Goal: Task Accomplishment & Management: Manage account settings

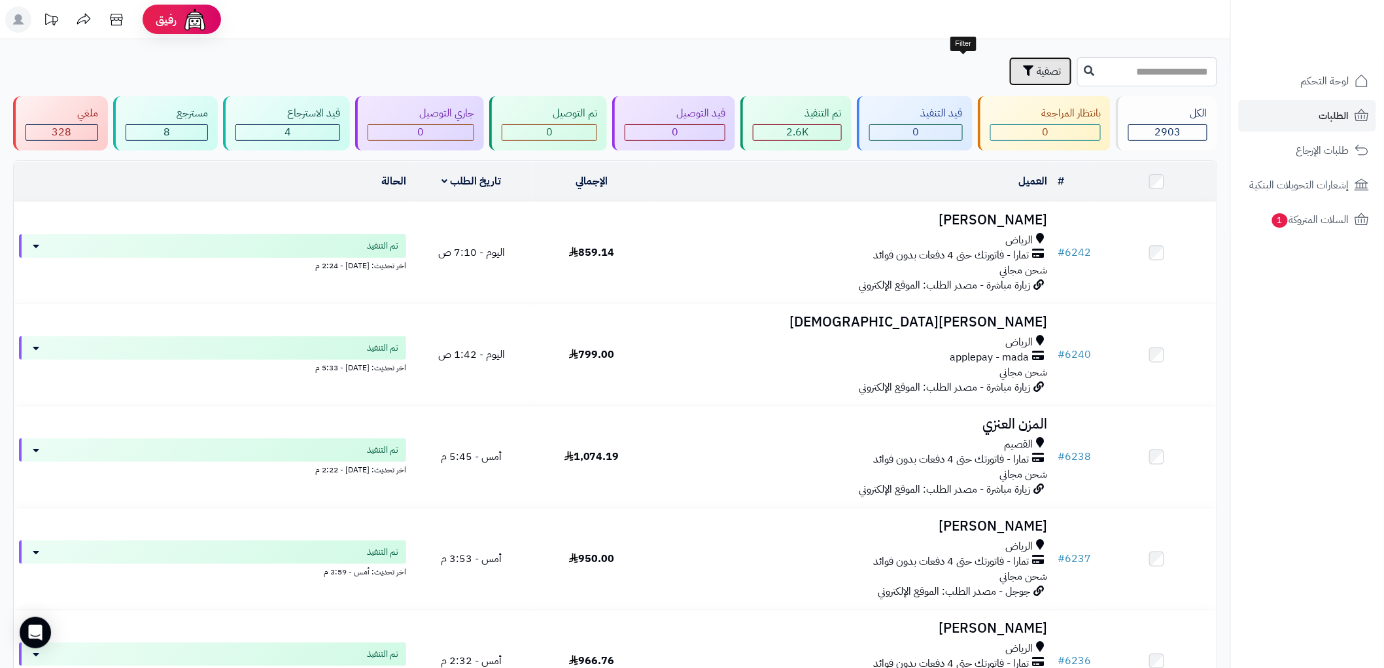
click at [1037, 72] on span "تصفية" at bounding box center [1049, 71] width 25 height 16
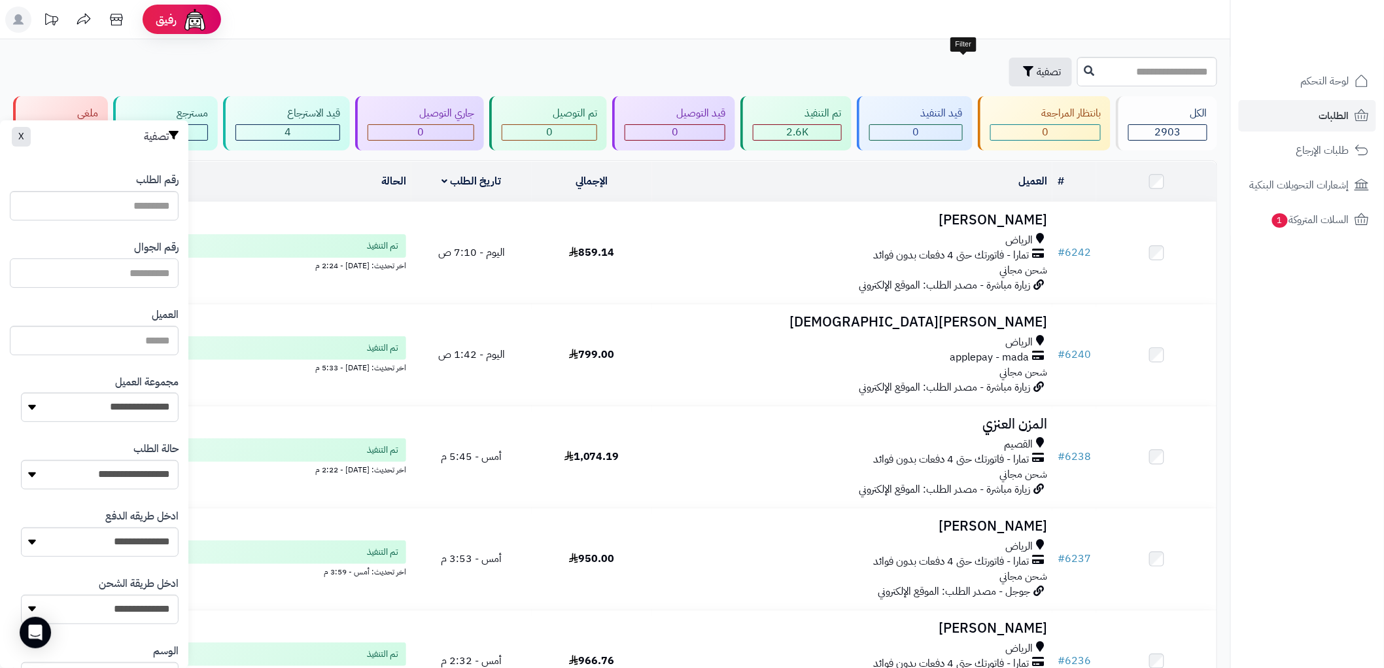
click at [141, 272] on input "text" at bounding box center [94, 272] width 169 height 29
paste input "**********"
type input "**********"
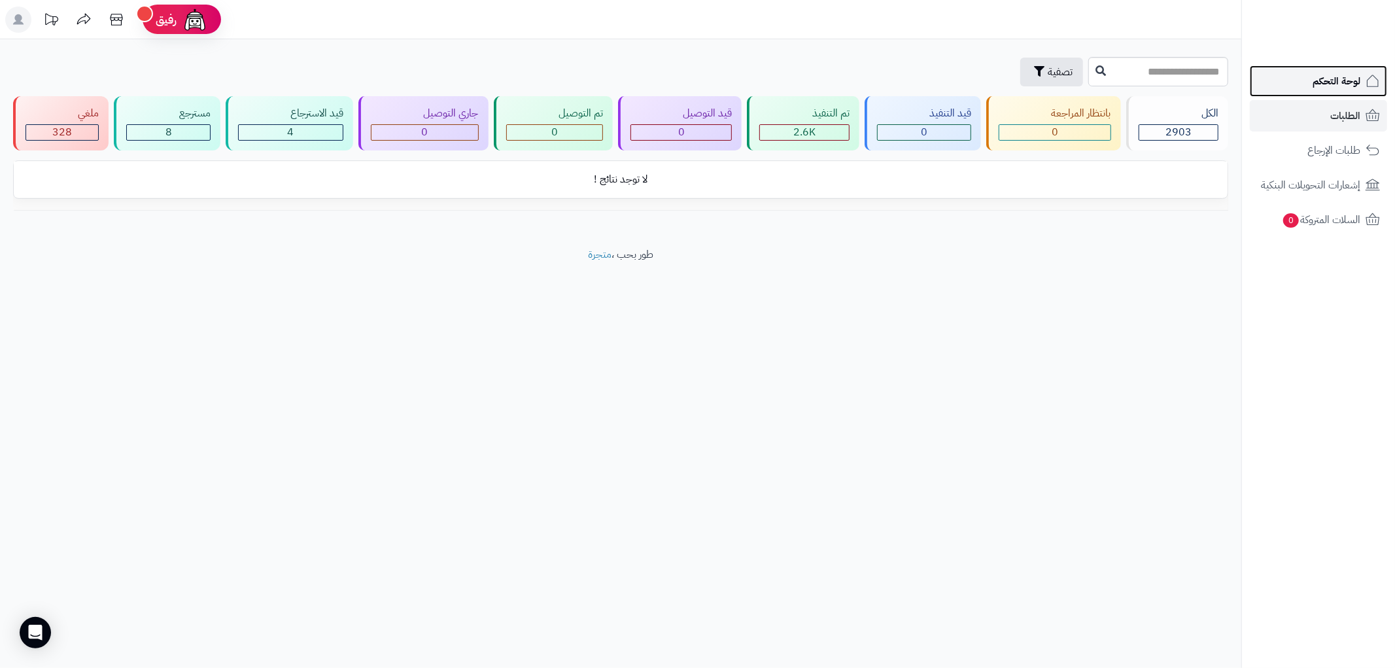
click at [1332, 83] on span "لوحة التحكم" at bounding box center [1337, 81] width 48 height 18
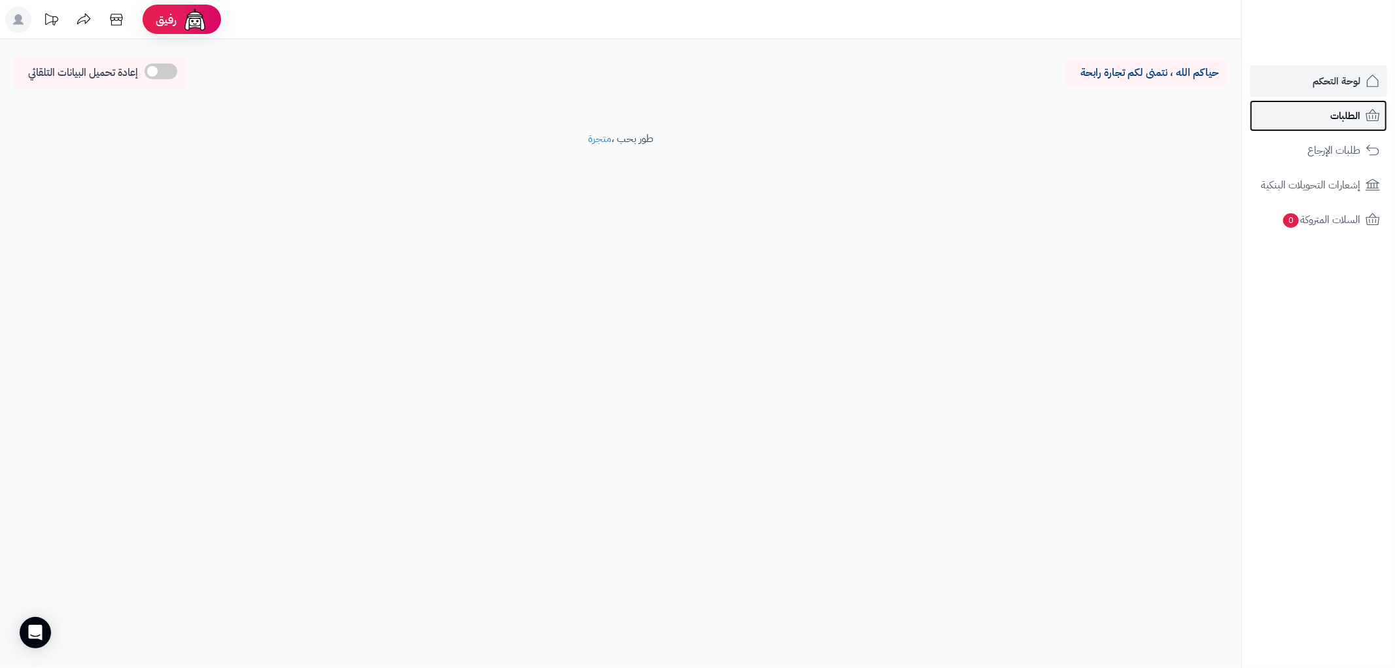
click at [1359, 116] on span "الطلبات" at bounding box center [1345, 116] width 30 height 18
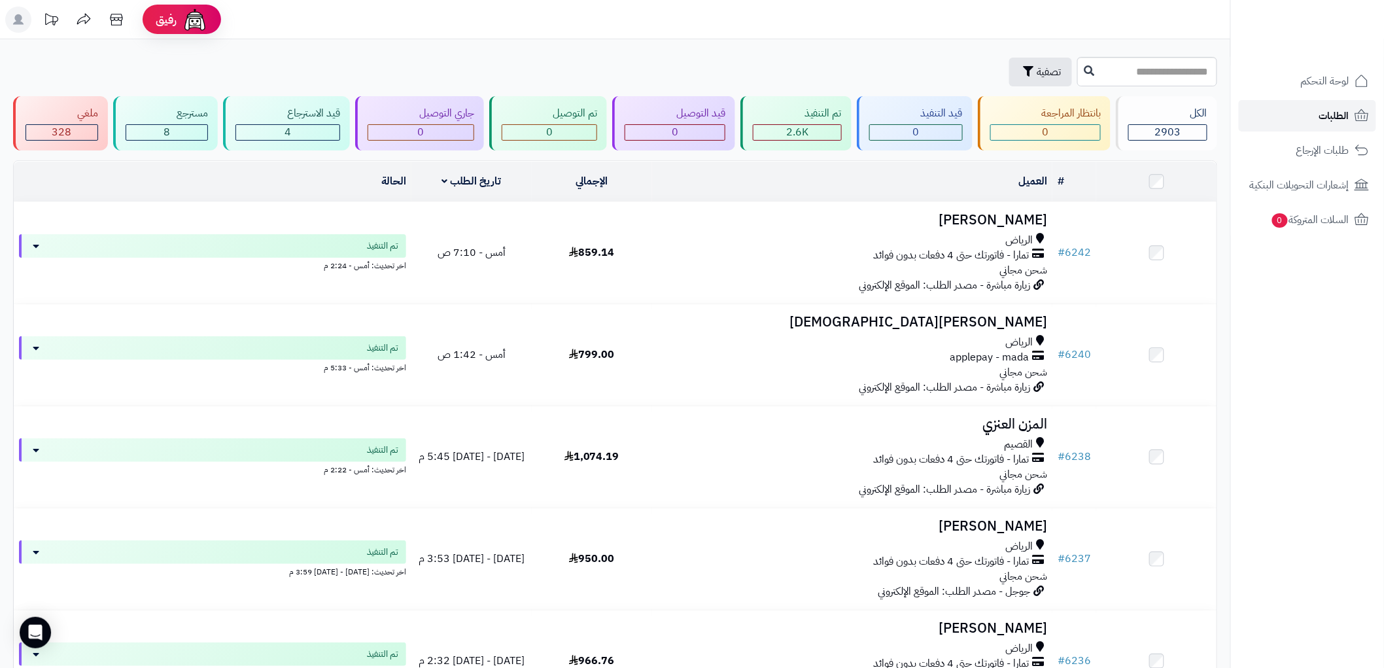
click at [1335, 114] on span "الطلبات" at bounding box center [1334, 116] width 30 height 18
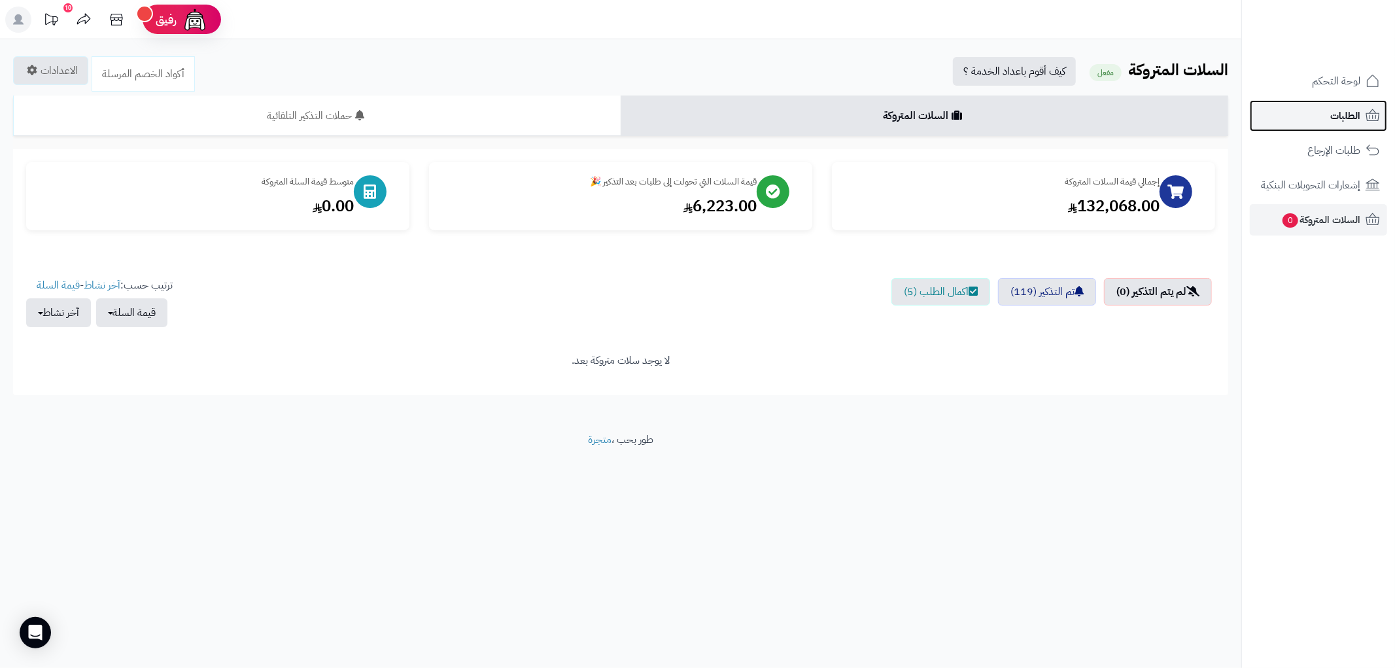
click at [1346, 118] on span "الطلبات" at bounding box center [1345, 116] width 30 height 18
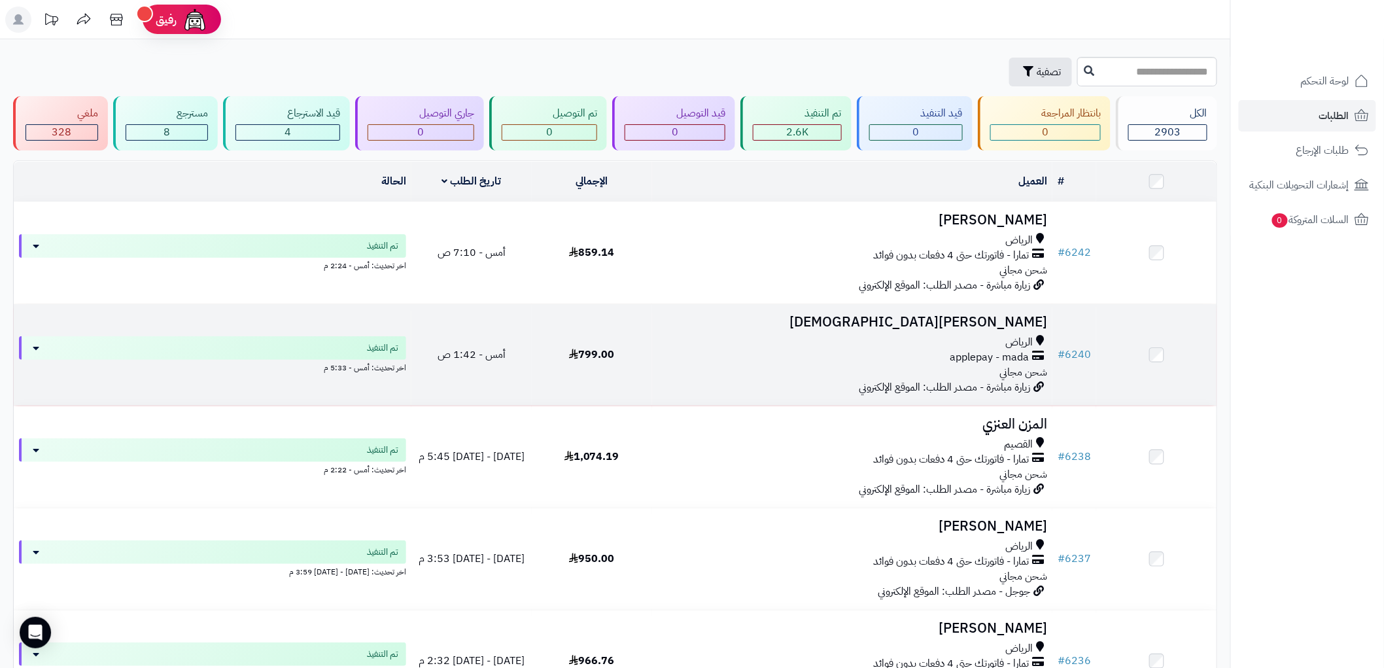
click at [918, 308] on td "Mona Mohammed الرياض applepay - mada شحن مجاني زيارة مباشرة - مصدر الطلب: الموق…" at bounding box center [852, 354] width 400 height 101
click at [836, 323] on h3 "[PERSON_NAME][DEMOGRAPHIC_DATA]" at bounding box center [852, 322] width 390 height 15
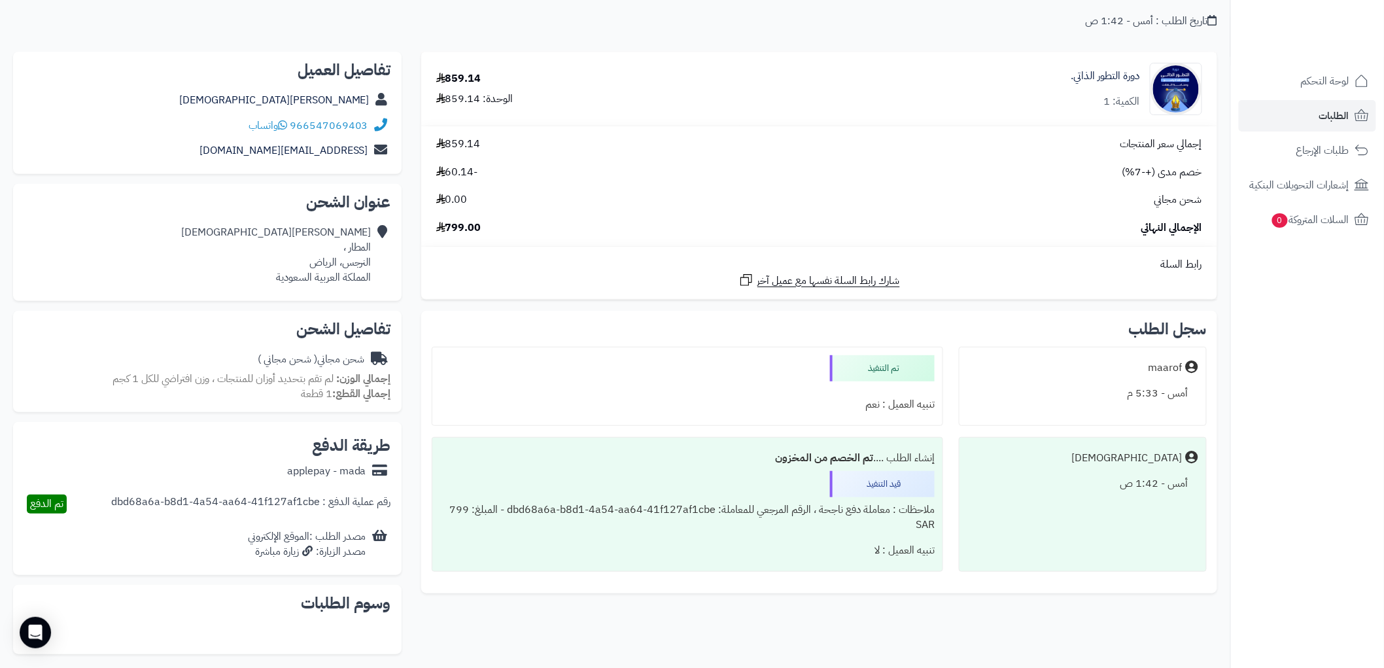
scroll to position [145, 0]
